Goal: Task Accomplishment & Management: Complete application form

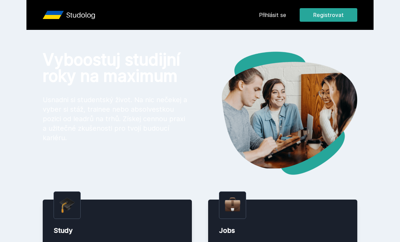
click at [278, 12] on link "Přihlásit se" at bounding box center [272, 15] width 27 height 8
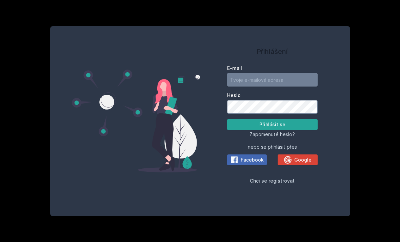
click at [284, 86] on input "E-mail" at bounding box center [272, 80] width 91 height 14
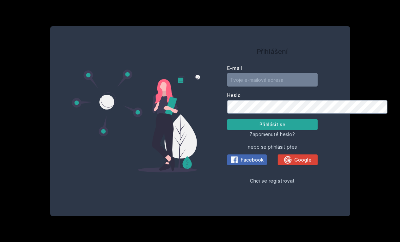
scroll to position [20, 0]
click at [299, 73] on input "E-mail" at bounding box center [272, 80] width 91 height 14
type input "[EMAIL_ADDRESS][DOMAIN_NAME]"
click at [307, 119] on button "Přihlásit se" at bounding box center [272, 124] width 91 height 11
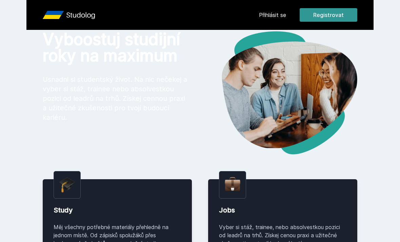
click at [334, 18] on button "Registrovat" at bounding box center [329, 15] width 58 height 14
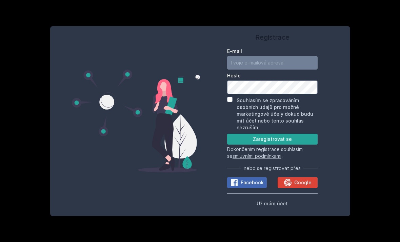
click at [301, 56] on input "E-mail" at bounding box center [272, 63] width 91 height 14
type input "[EMAIL_ADDRESS][DOMAIN_NAME]"
click at [272, 134] on button "Zaregistrovat se" at bounding box center [272, 139] width 91 height 11
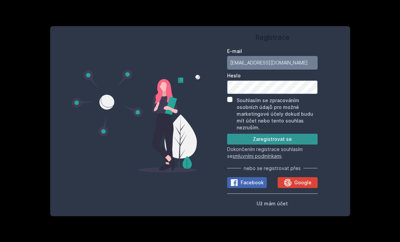
click at [301, 134] on button "Zaregistrovat se" at bounding box center [272, 139] width 91 height 11
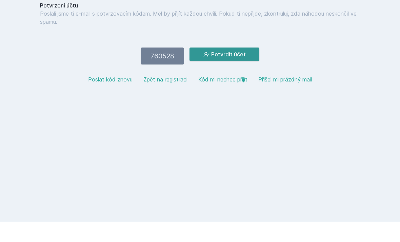
type input "760528"
click at [232, 68] on button "Potvrdit účet" at bounding box center [225, 75] width 70 height 14
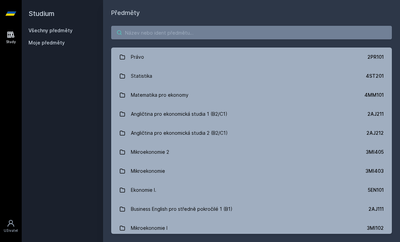
click at [373, 35] on input "search" at bounding box center [251, 33] width 281 height 14
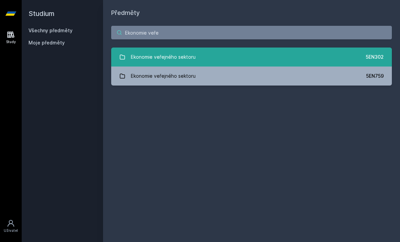
type input "Ekonomie veře"
click at [322, 55] on link "Ekonomie veřejného sektoru 5EN302" at bounding box center [251, 56] width 281 height 19
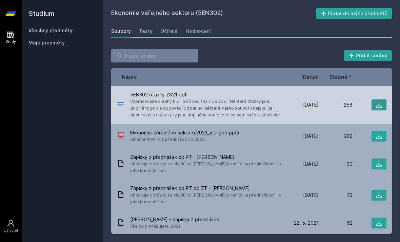
click at [376, 106] on icon at bounding box center [379, 104] width 7 height 7
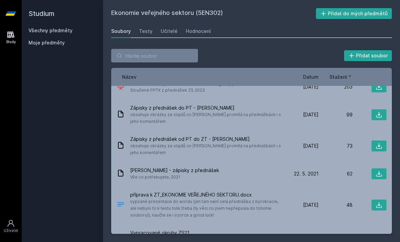
scroll to position [54, 0]
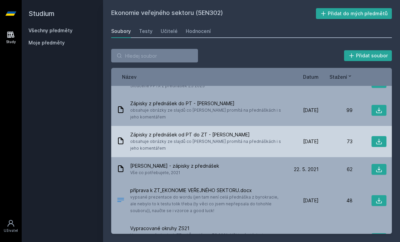
click at [345, 145] on div "[DATE] [DATE] 73" at bounding box center [336, 141] width 102 height 11
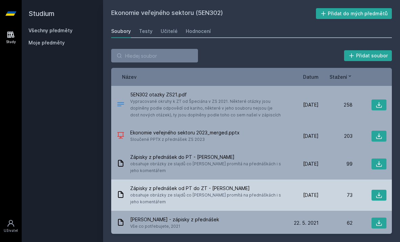
scroll to position [0, 0]
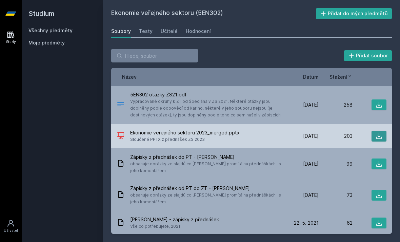
click at [382, 135] on icon at bounding box center [379, 136] width 7 height 7
